Goal: Task Accomplishment & Management: Manage account settings

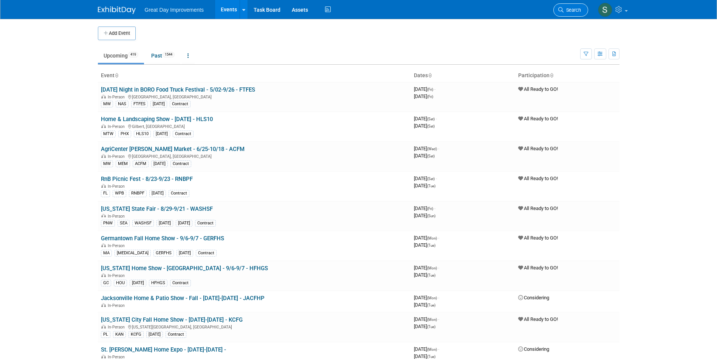
click at [557, 12] on link "Search" at bounding box center [571, 9] width 35 height 13
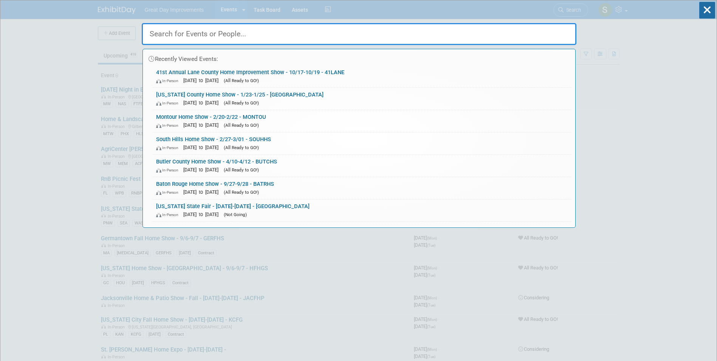
paste input "Agricenter Farmers Market"
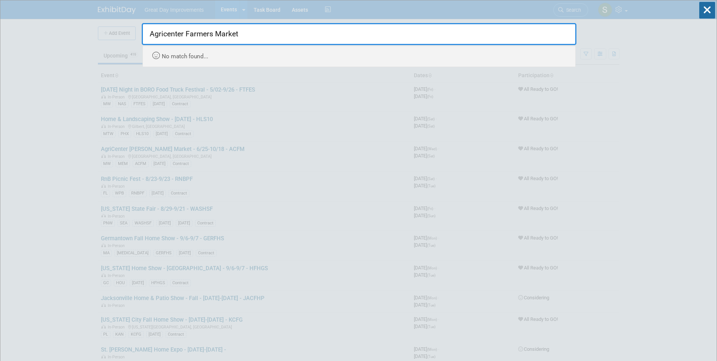
drag, startPoint x: 185, startPoint y: 32, endPoint x: 271, endPoint y: 26, distance: 86.4
click at [271, 26] on input "Agricenter Farmers Market" at bounding box center [359, 34] width 435 height 22
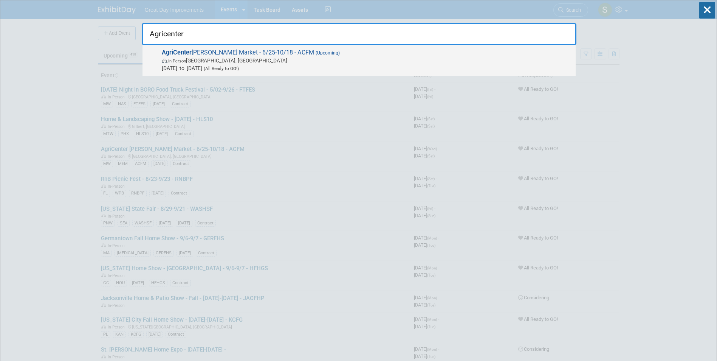
type input "Agricenter"
click at [342, 64] on span "In-Person Memphis, TN" at bounding box center [367, 61] width 410 height 8
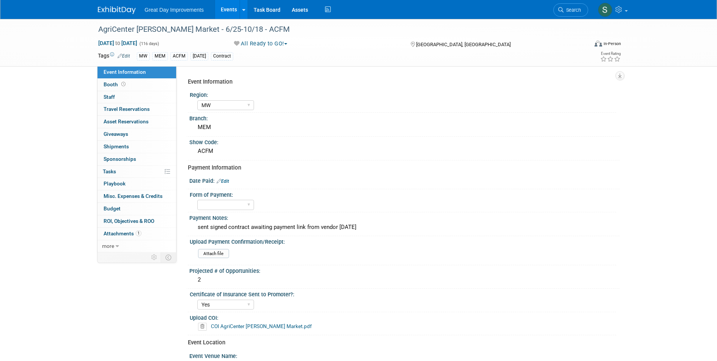
select select "MW"
select select "Yes"
click at [565, 15] on link "Search" at bounding box center [571, 9] width 35 height 13
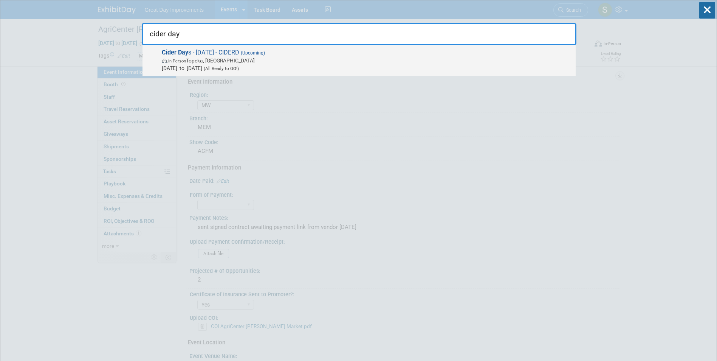
type input "cider day"
click at [327, 67] on span "Sep 20, 2025 to Sep 20, 2025 (All Ready to GO!)" at bounding box center [367, 68] width 410 height 8
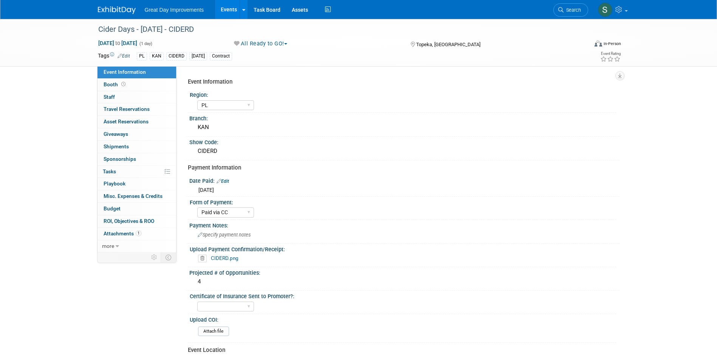
select select "PL"
select select "Paid via CC"
click at [235, 259] on link "CIDERD.png" at bounding box center [225, 258] width 28 height 6
click at [279, 45] on button "All Ready to GO!" at bounding box center [260, 44] width 59 height 8
click at [273, 76] on link "Not Going" at bounding box center [263, 77] width 63 height 11
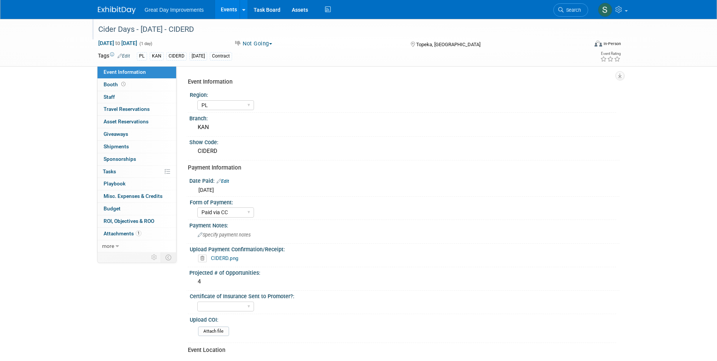
click at [197, 33] on div "Cider Days - [DATE] - CIDERD" at bounding box center [336, 30] width 481 height 14
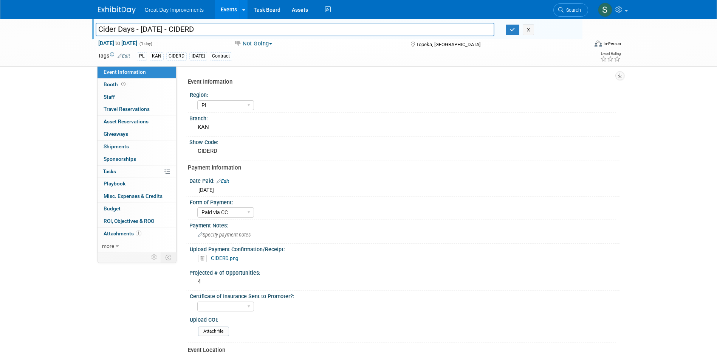
drag, startPoint x: 201, startPoint y: 31, endPoint x: 175, endPoint y: 32, distance: 25.3
click at [175, 31] on input "Cider Days - [DATE] - CIDERD" at bounding box center [295, 29] width 399 height 13
click at [507, 29] on button "button" at bounding box center [513, 30] width 14 height 11
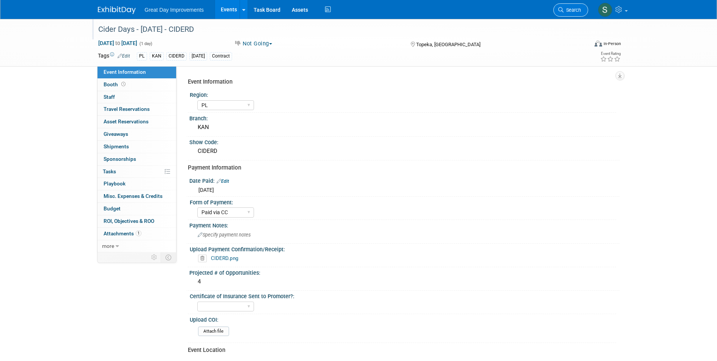
click at [570, 11] on span "Search" at bounding box center [572, 10] width 17 height 6
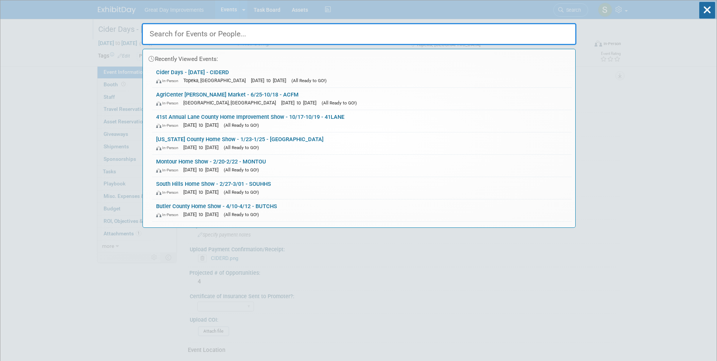
paste input "PRIEX"
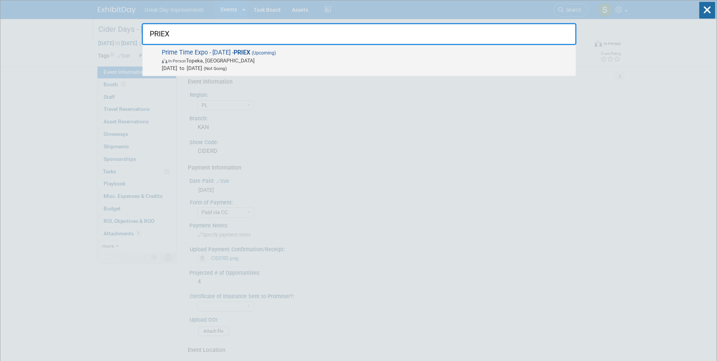
type input "PRIEX"
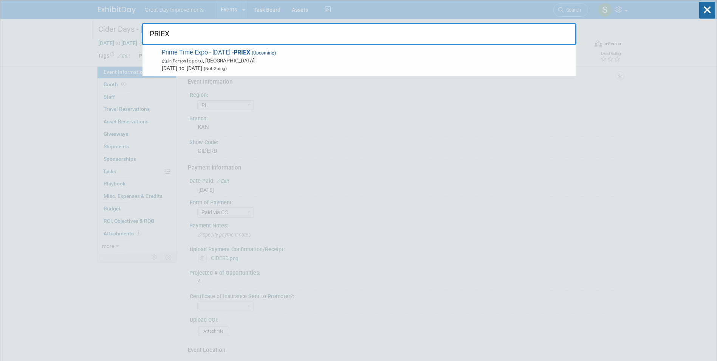
click at [245, 59] on span "In-Person Topeka, KS" at bounding box center [367, 61] width 410 height 8
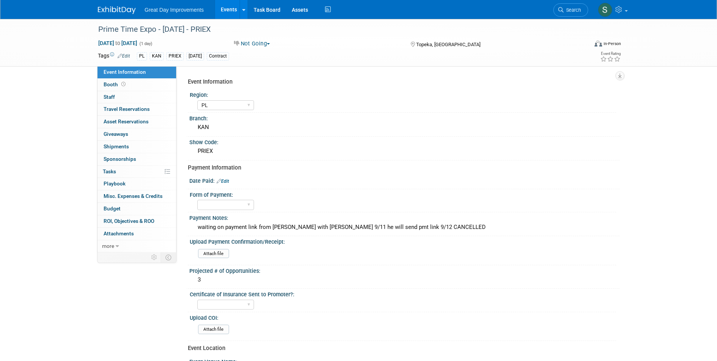
select select "PL"
click at [110, 11] on img at bounding box center [117, 10] width 38 height 8
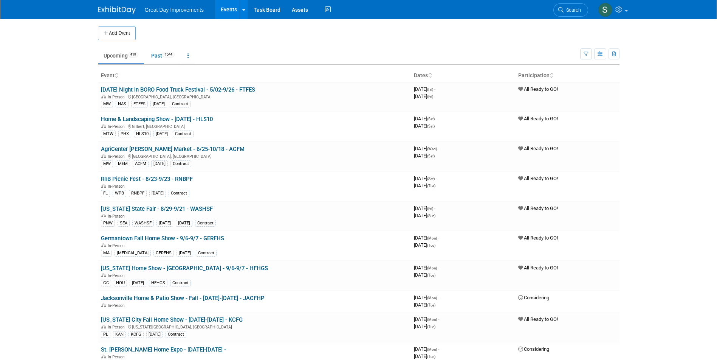
drag, startPoint x: 578, startPoint y: 10, endPoint x: 520, endPoint y: 2, distance: 58.8
click at [577, 10] on span "Search" at bounding box center [572, 10] width 17 height 6
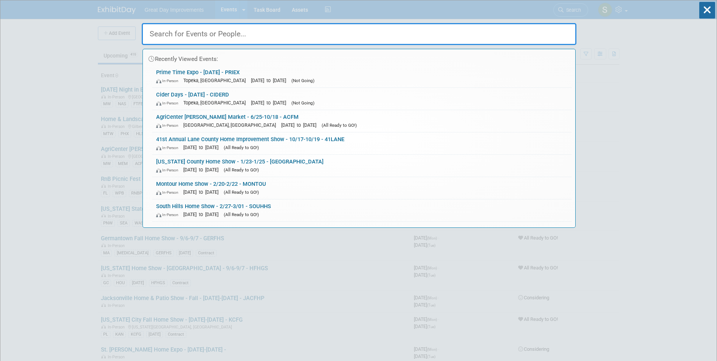
paste input "FALLHF"
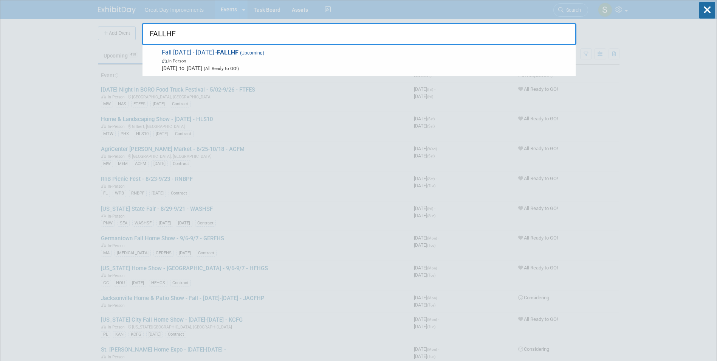
type input "FALLHF"
click at [240, 54] on span "Fall Harvest Festival - 9/20/25 - FALLHF (Upcoming) In-Person Sep 20, 2025 to S…" at bounding box center [366, 60] width 413 height 23
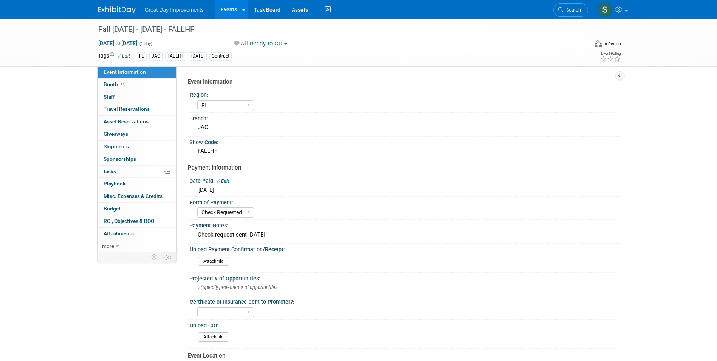
select select "FL"
select select "Check Requested"
click at [257, 36] on div "Fall [DATE] - [DATE] - FALLHF" at bounding box center [336, 30] width 481 height 14
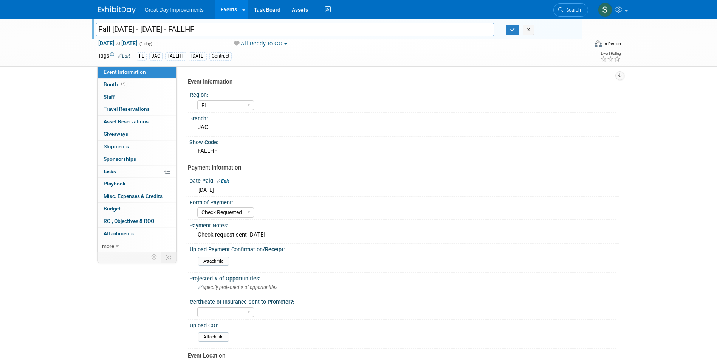
click at [264, 43] on button "All Ready to GO!" at bounding box center [260, 44] width 59 height 8
click at [267, 78] on link "Not Going" at bounding box center [263, 77] width 63 height 11
click at [514, 27] on icon "button" at bounding box center [512, 29] width 5 height 5
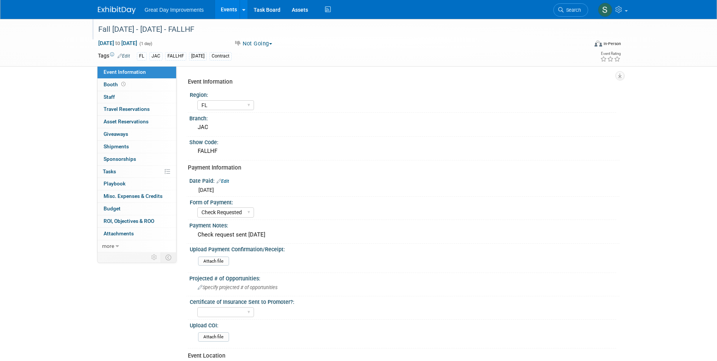
click at [112, 14] on img at bounding box center [117, 10] width 38 height 8
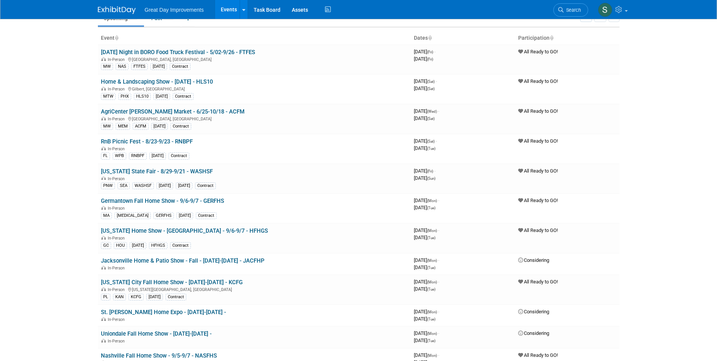
scroll to position [38, 0]
click at [564, 12] on span "Search" at bounding box center [572, 10] width 17 height 6
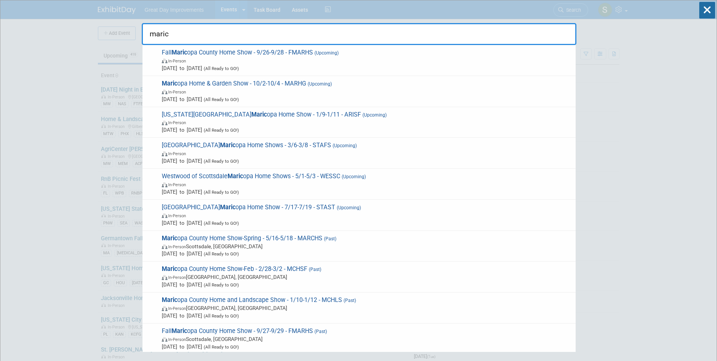
type input "maric"
click at [299, 51] on span "Fall Maric opa County Home Show - 9/26-9/28 - FMARHS (Upcoming) In-Person Sep 2…" at bounding box center [366, 60] width 413 height 23
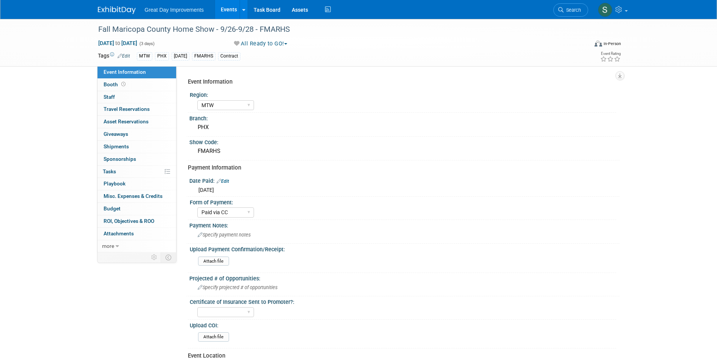
select select "MTW"
select select "Paid via CC"
click at [102, 3] on div at bounding box center [121, 7] width 47 height 14
click at [106, 6] on link at bounding box center [121, 6] width 47 height 6
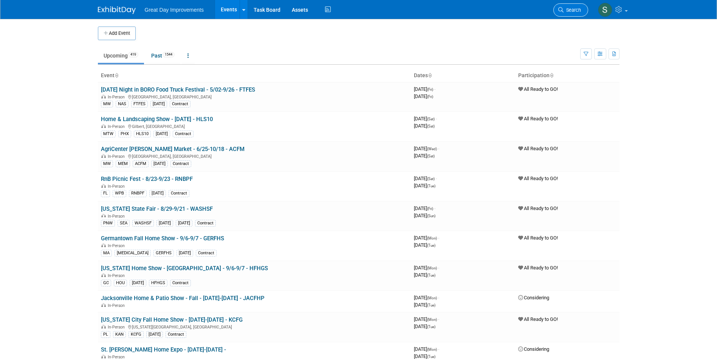
click at [574, 9] on span "Search" at bounding box center [572, 10] width 17 height 6
